Goal: Transaction & Acquisition: Obtain resource

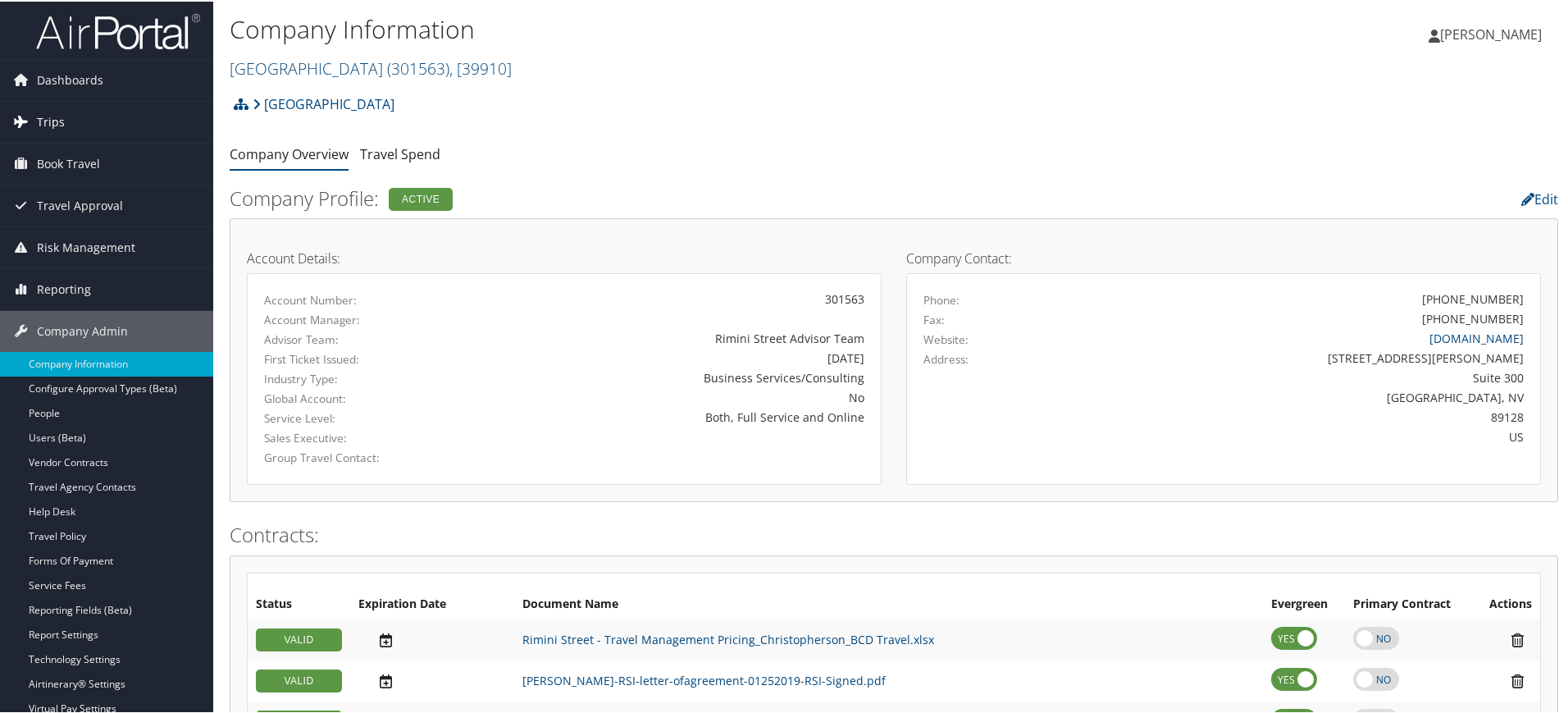
click at [116, 103] on link "Trips" at bounding box center [106, 120] width 214 height 41
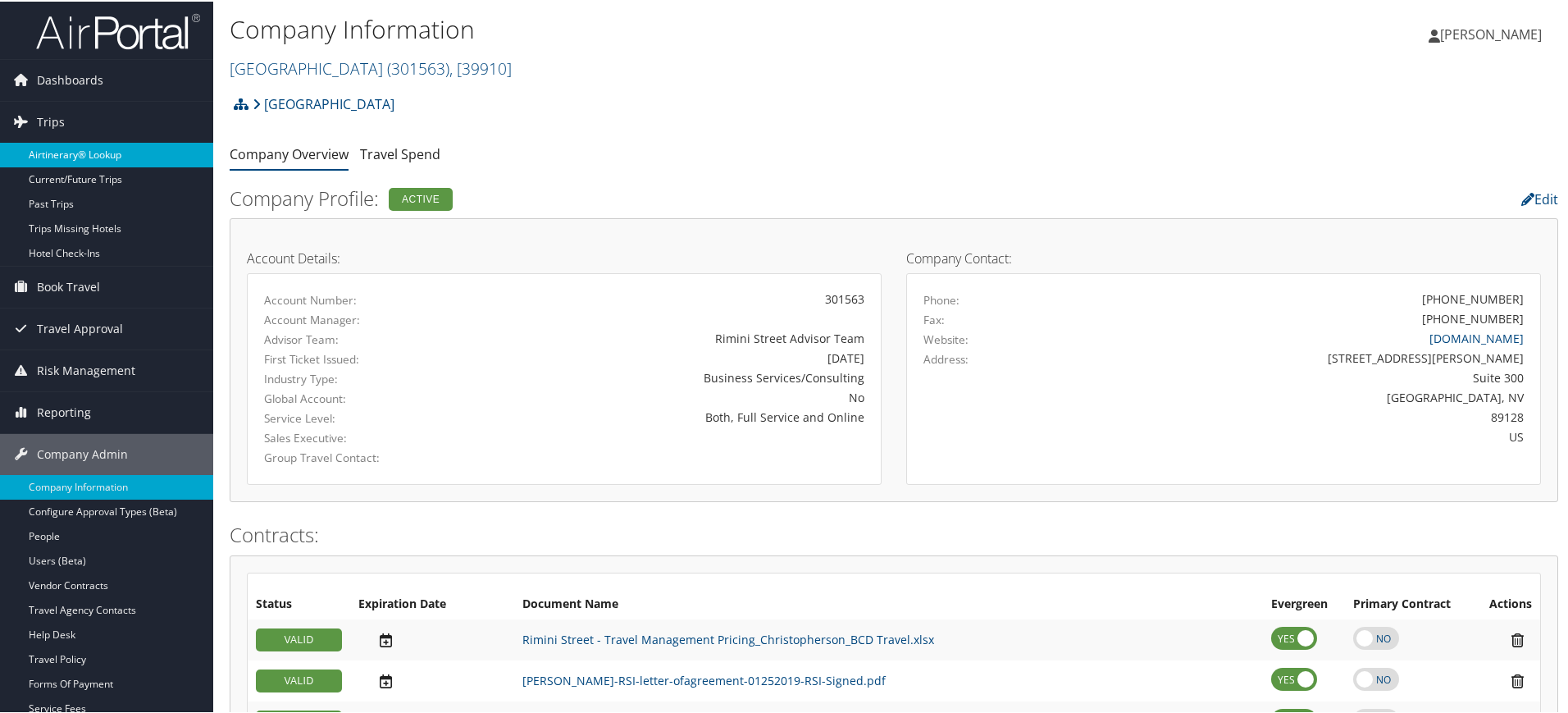
click at [76, 163] on link "Airtinerary® Lookup" at bounding box center [106, 154] width 214 height 25
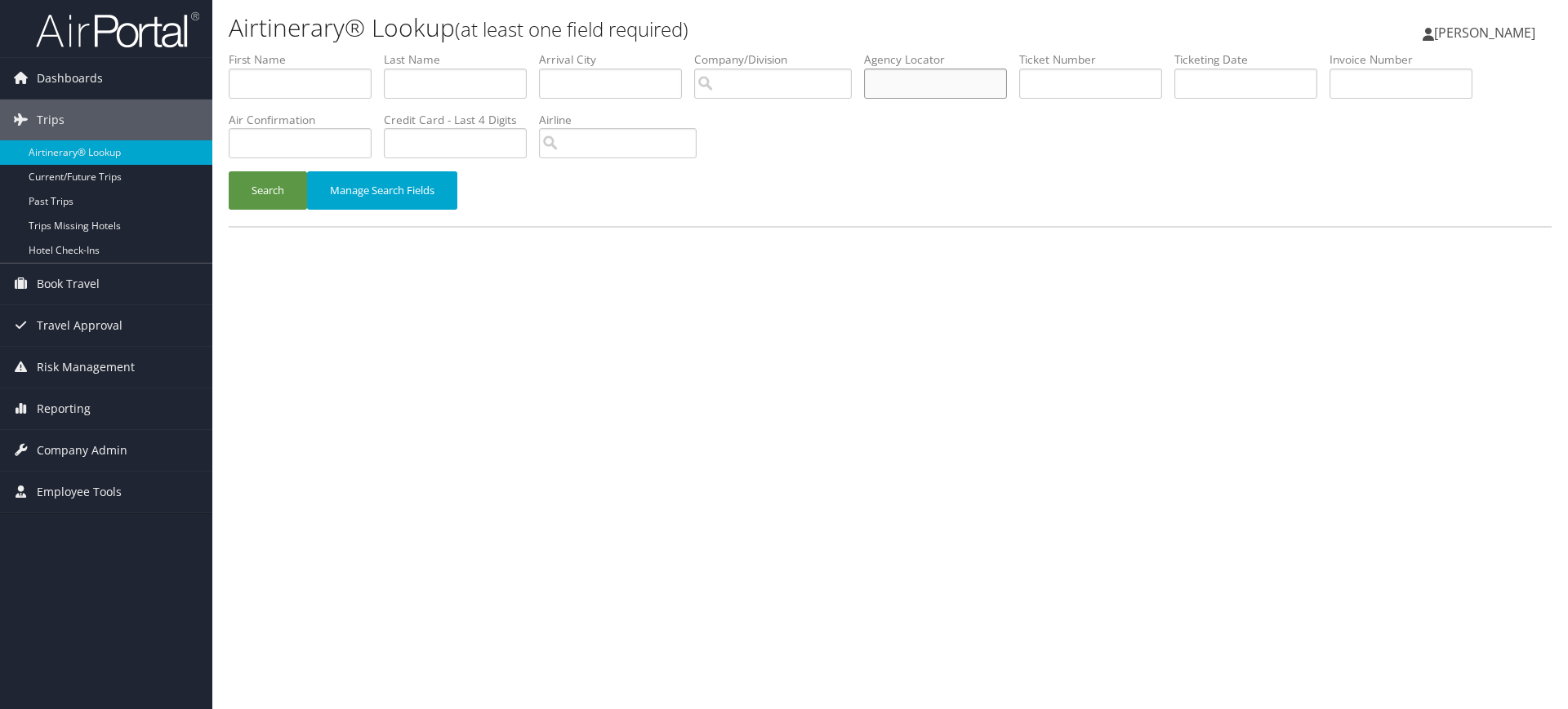
click at [936, 85] on input "text" at bounding box center [935, 84] width 143 height 30
paste input "D98Q28"
click at [255, 173] on button "Search" at bounding box center [267, 190] width 78 height 39
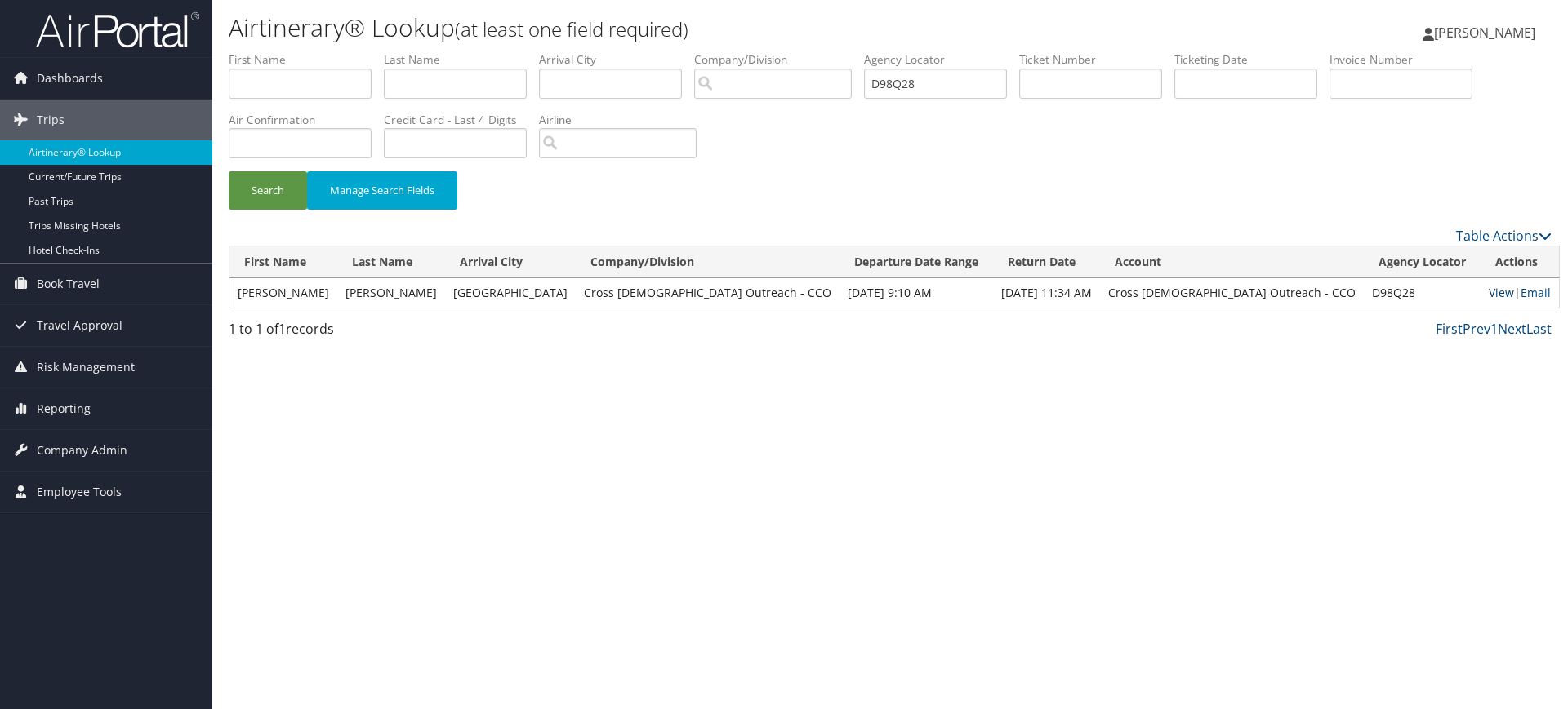
click at [1488, 290] on link "View" at bounding box center [1501, 292] width 26 height 16
click at [940, 81] on input "D98Q28" at bounding box center [935, 84] width 143 height 30
paste input "NNX"
type input "D98NNX"
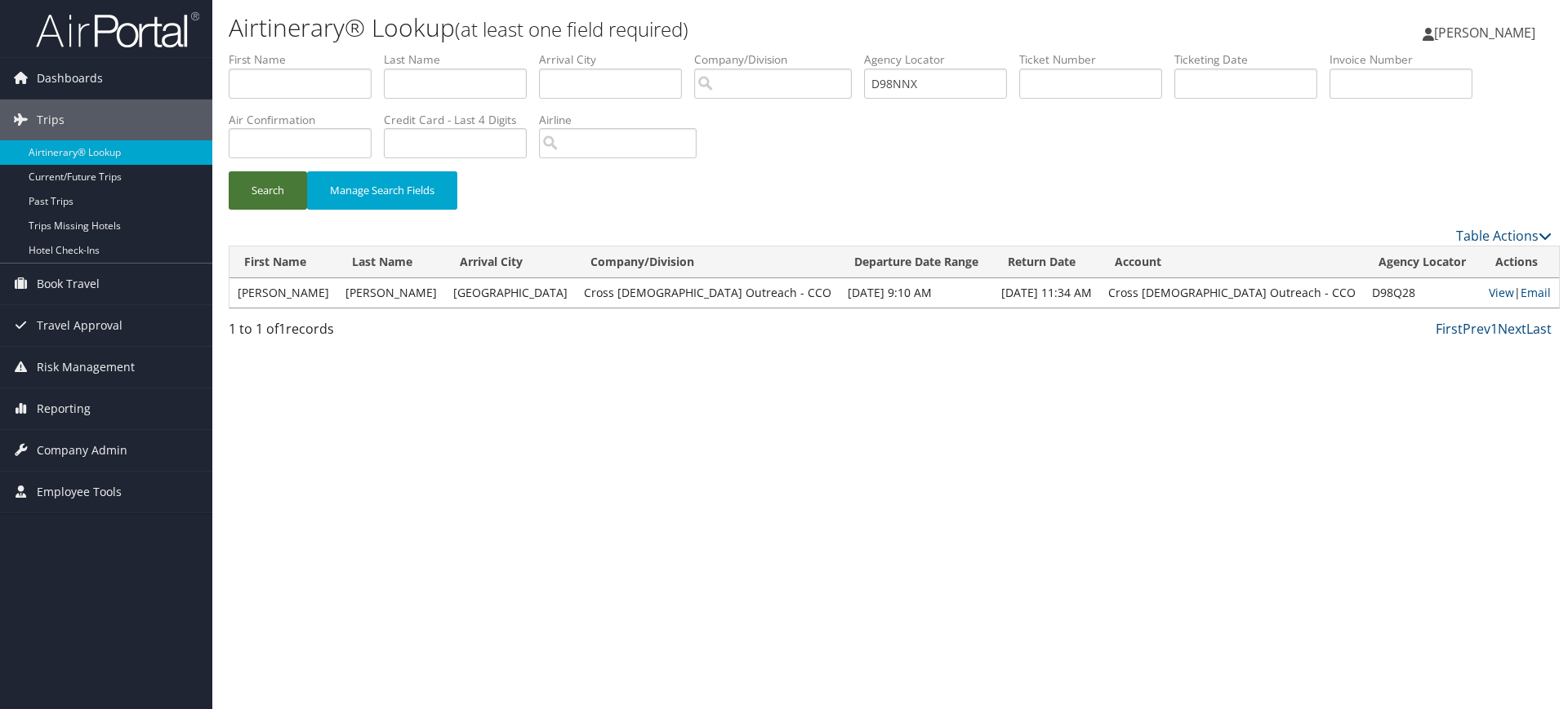
click at [268, 192] on button "Search" at bounding box center [267, 190] width 78 height 39
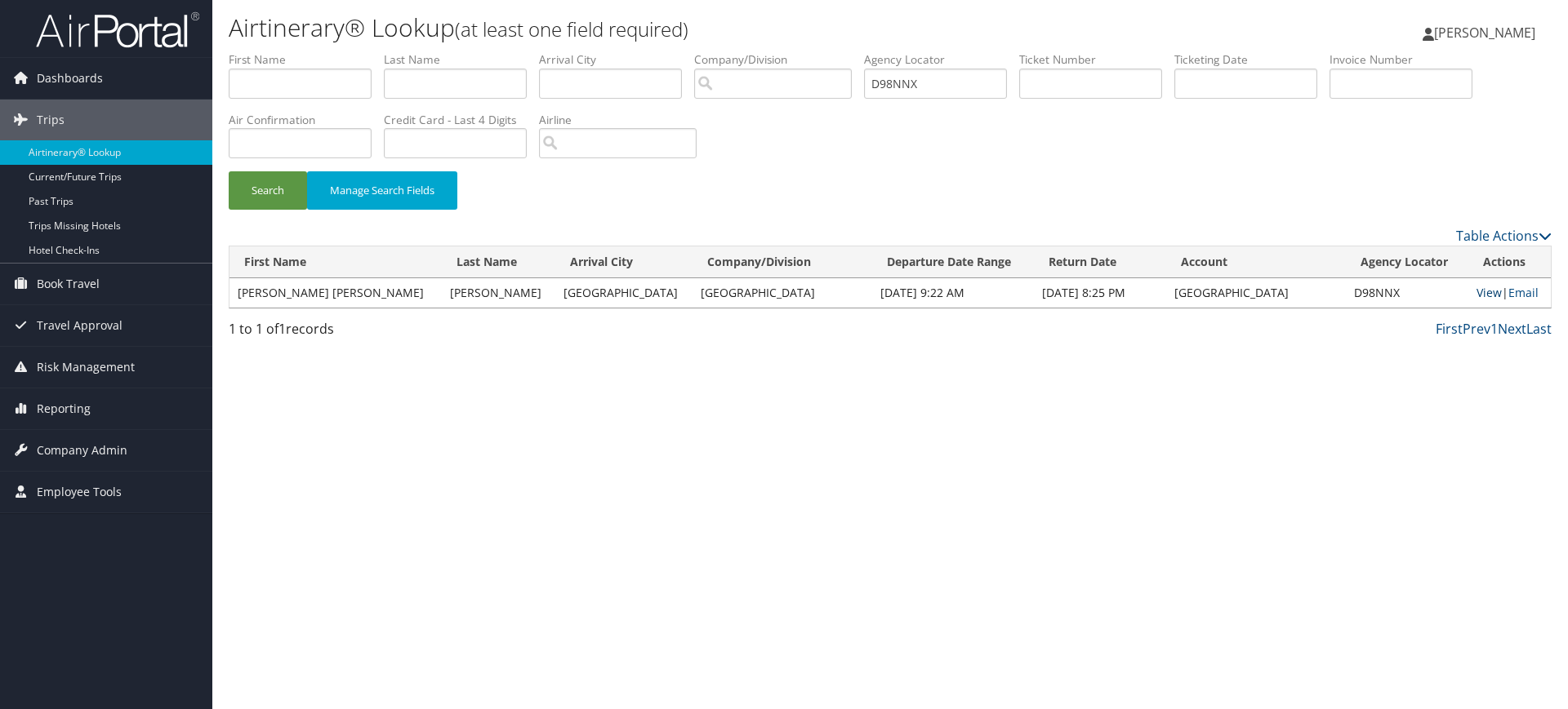
click at [1476, 293] on link "View" at bounding box center [1489, 292] width 26 height 16
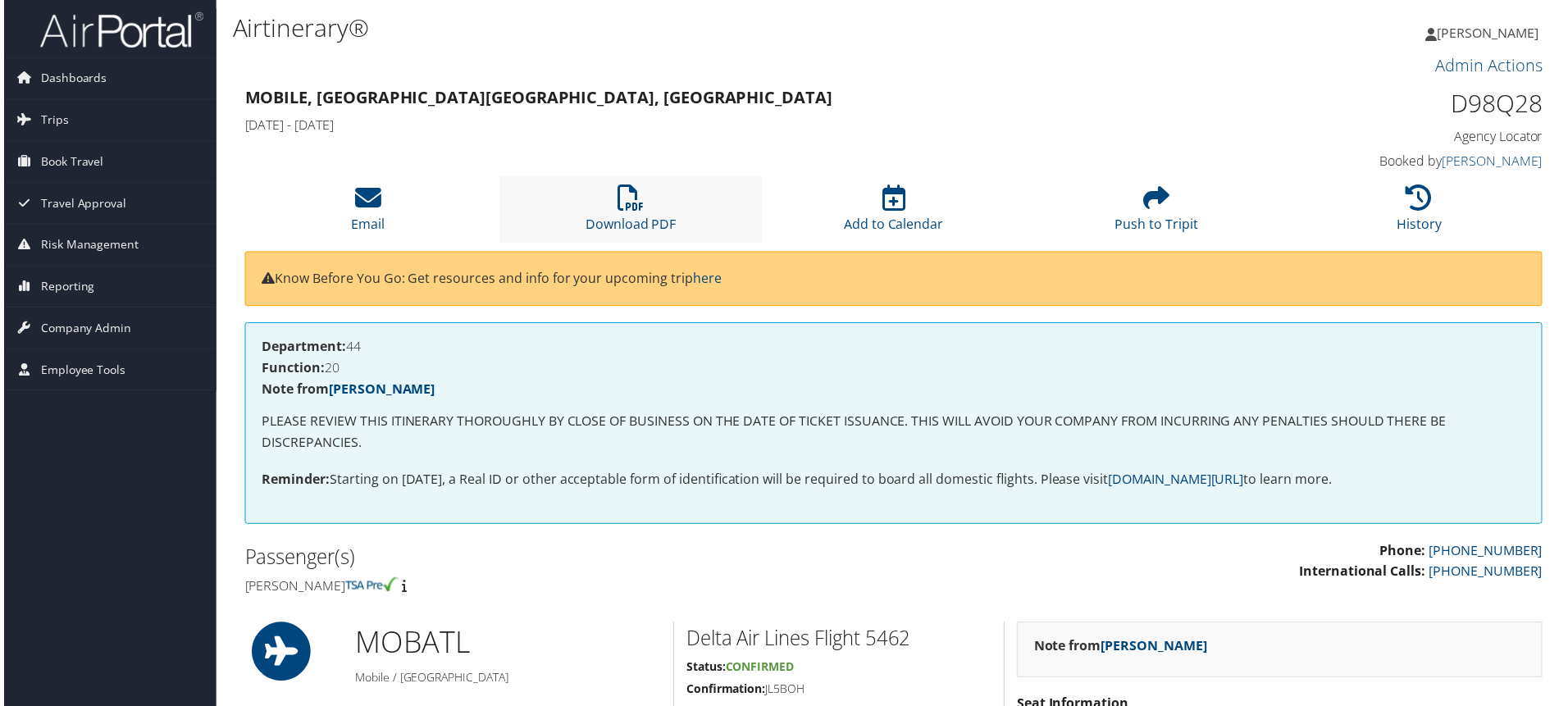
click at [646, 195] on li "Download PDF" at bounding box center [631, 211] width 264 height 67
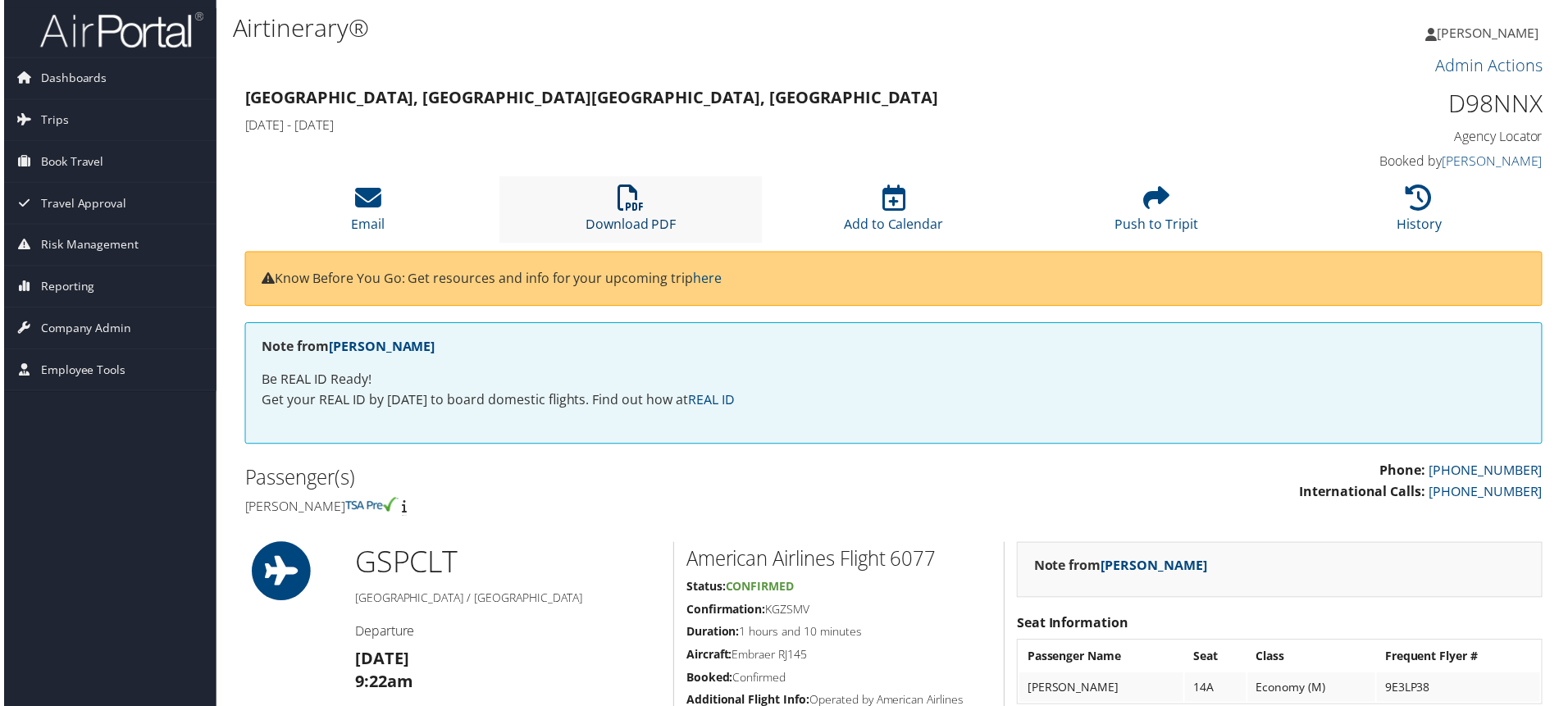
click at [632, 200] on icon at bounding box center [630, 199] width 26 height 26
